Goal: Navigation & Orientation: Find specific page/section

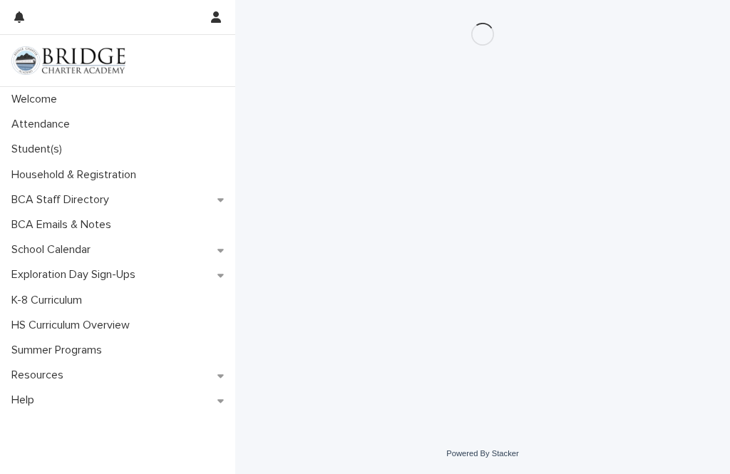
click at [612, 284] on div "Loading... Saving… Loading... Saving…" at bounding box center [482, 199] width 480 height 398
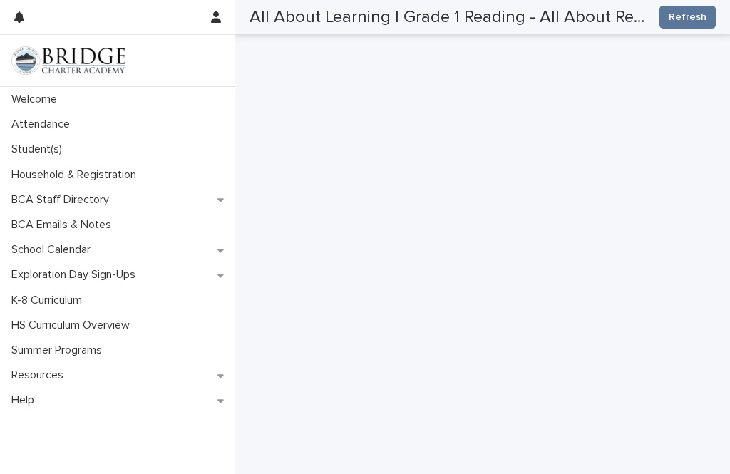
scroll to position [450, 0]
click at [691, 12] on span "Refresh" at bounding box center [688, 17] width 38 height 14
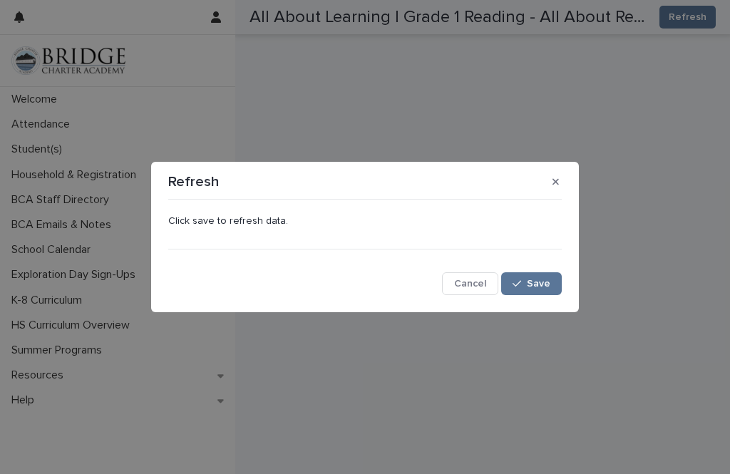
click at [543, 289] on button "Save" at bounding box center [531, 283] width 61 height 23
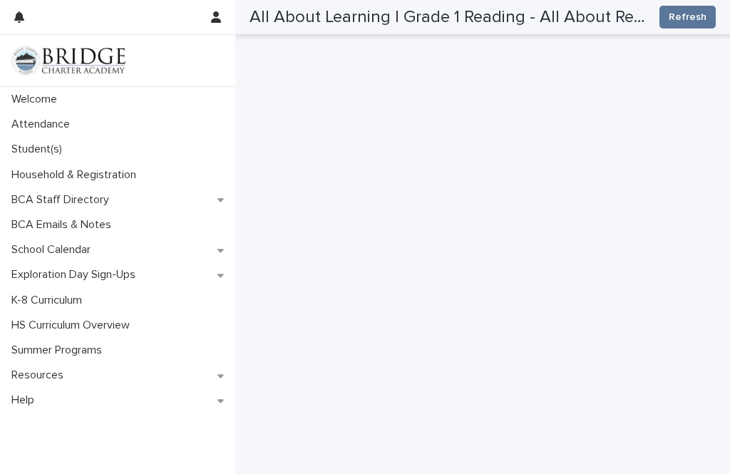
click at [46, 98] on p "Welcome" at bounding box center [37, 100] width 63 height 14
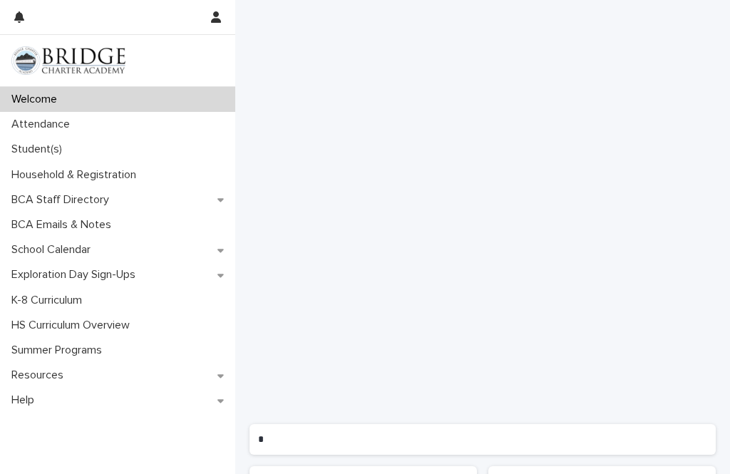
scroll to position [934, 0]
click at [51, 123] on p "Attendance" at bounding box center [44, 125] width 76 height 14
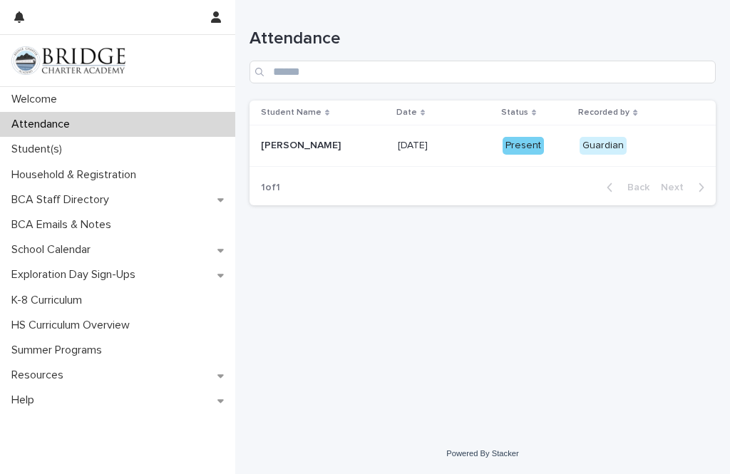
click at [58, 300] on p "K-8 Curriculum" at bounding box center [50, 301] width 88 height 14
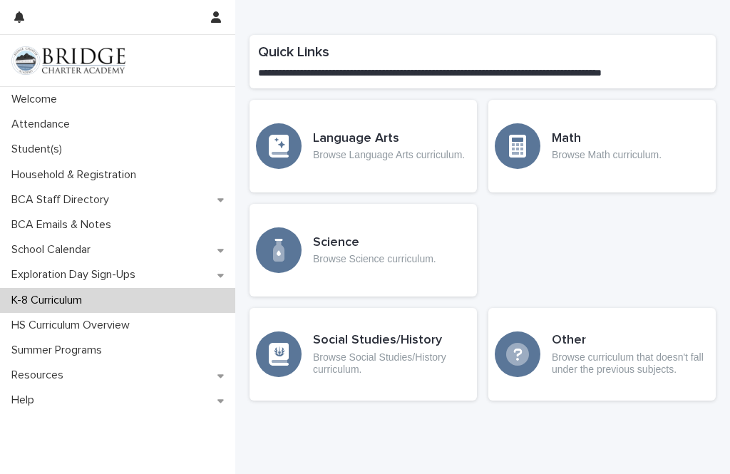
scroll to position [695, 0]
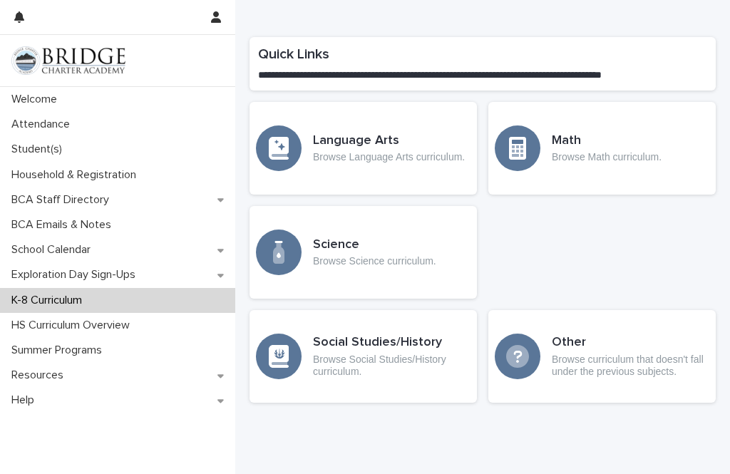
click at [416, 258] on p "Browse Science curriculum." at bounding box center [374, 261] width 123 height 12
